Goal: Transaction & Acquisition: Purchase product/service

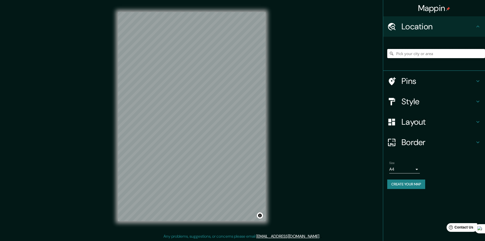
click at [409, 51] on input "Pick your city or area" at bounding box center [436, 53] width 98 height 9
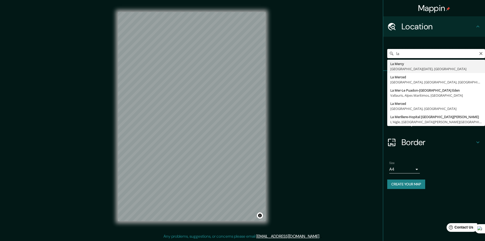
type input "l"
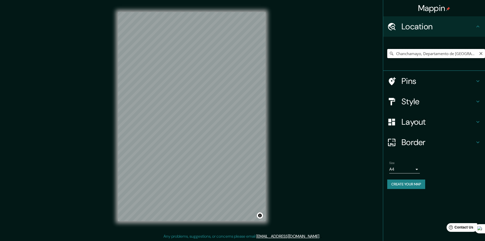
click at [475, 53] on input "Chanchamayo, Departamento de [GEOGRAPHIC_DATA], [GEOGRAPHIC_DATA]" at bounding box center [436, 53] width 98 height 9
drag, startPoint x: 421, startPoint y: 52, endPoint x: 382, endPoint y: 55, distance: 39.5
click at [382, 55] on div "Mappin Location [GEOGRAPHIC_DATA], [GEOGRAPHIC_DATA], [GEOGRAPHIC_DATA] Pins St…" at bounding box center [242, 120] width 485 height 241
type input "Pasaje La Mar, [GEOGRAPHIC_DATA], [GEOGRAPHIC_DATA], [GEOGRAPHIC_DATA]"
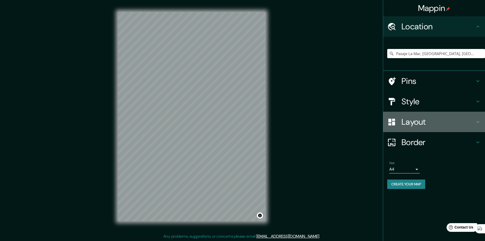
click at [483, 120] on div "Layout" at bounding box center [434, 122] width 102 height 20
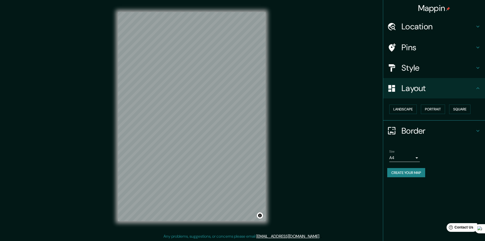
click at [479, 100] on div "Landscape [GEOGRAPHIC_DATA]" at bounding box center [434, 109] width 102 height 22
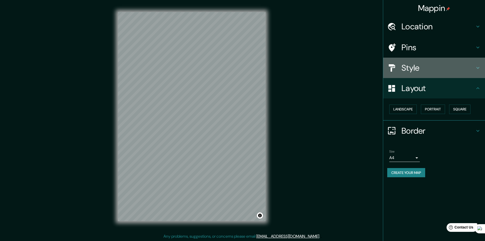
click at [475, 67] on icon at bounding box center [478, 68] width 6 height 6
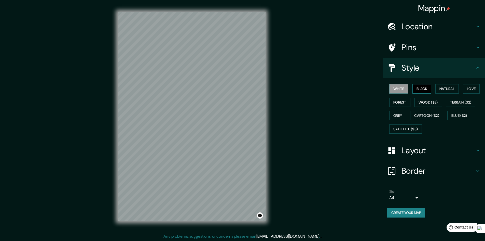
click at [419, 88] on button "Black" at bounding box center [421, 88] width 19 height 9
click at [434, 102] on button "Wood ($2)" at bounding box center [427, 102] width 27 height 9
click at [466, 103] on button "Terrain ($2)" at bounding box center [461, 102] width 30 height 9
click at [399, 101] on button "Forest" at bounding box center [399, 102] width 21 height 9
